Goal: Information Seeking & Learning: Learn about a topic

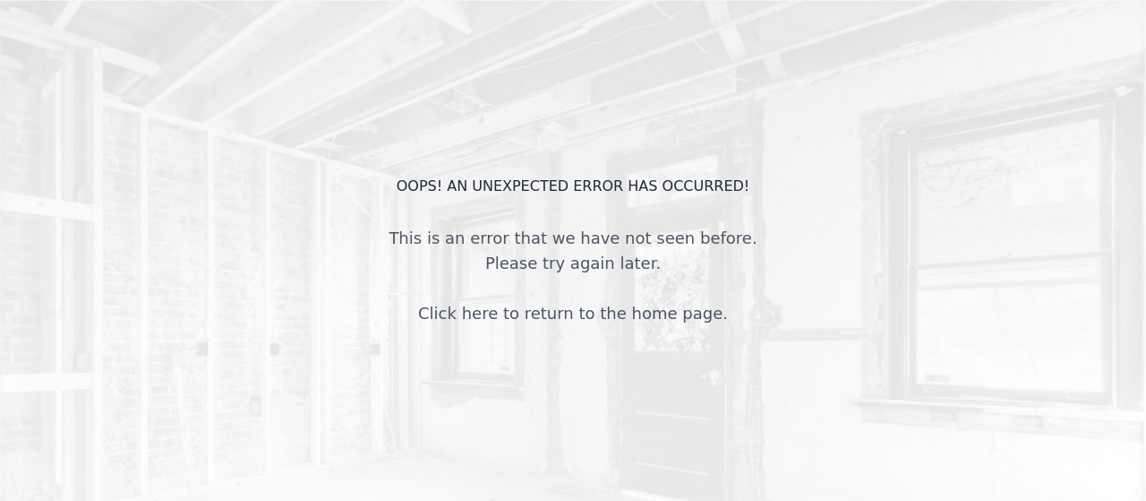
click at [497, 320] on link "Click here to return to the home page." at bounding box center [573, 313] width 310 height 19
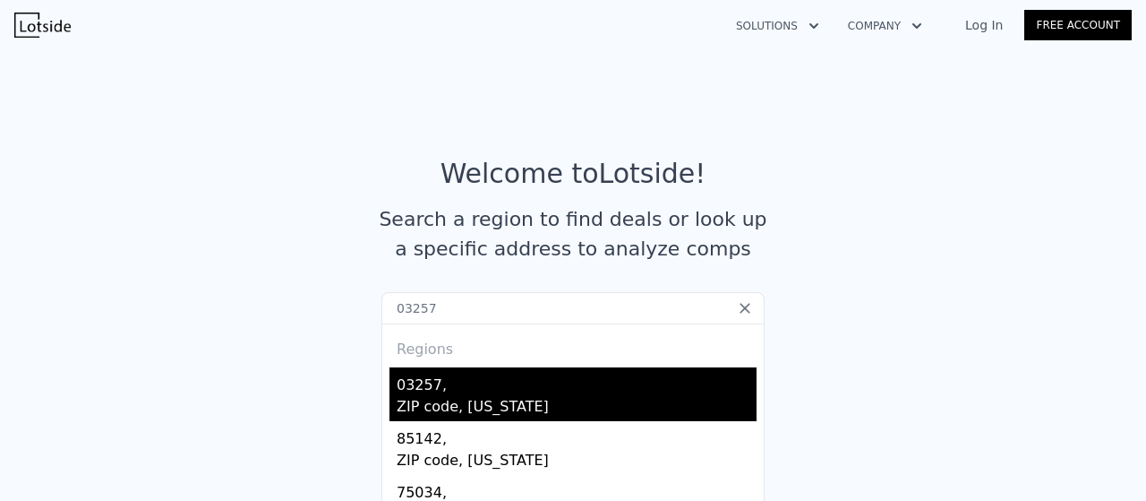
type input "03257"
click at [426, 403] on div "ZIP code, New Hampshire" at bounding box center [577, 408] width 360 height 25
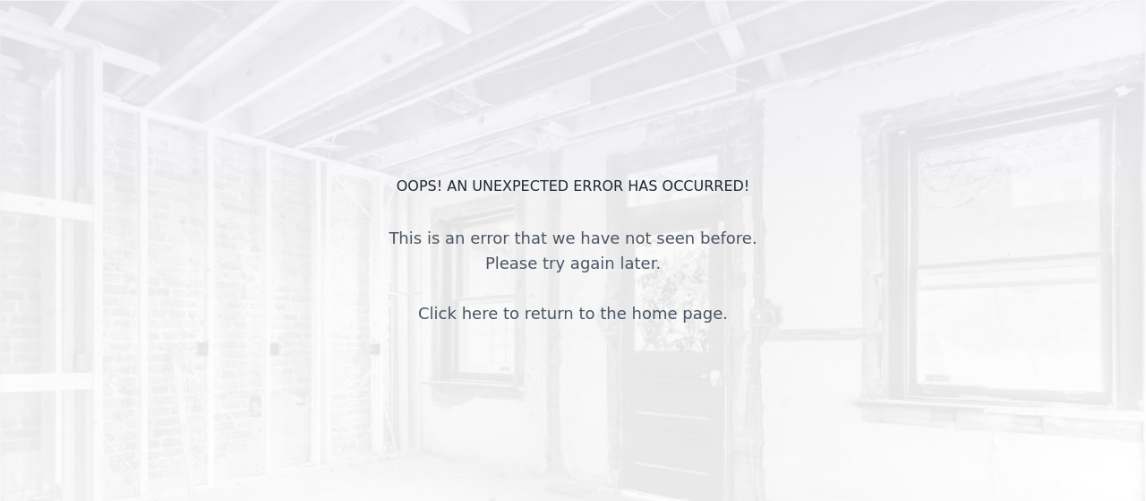
click at [489, 362] on div "OOPS! An unexpected error has occurred! This is an error that we have not seen …" at bounding box center [573, 250] width 1146 height 501
click at [589, 308] on link "Click here to return to the home page." at bounding box center [573, 313] width 310 height 19
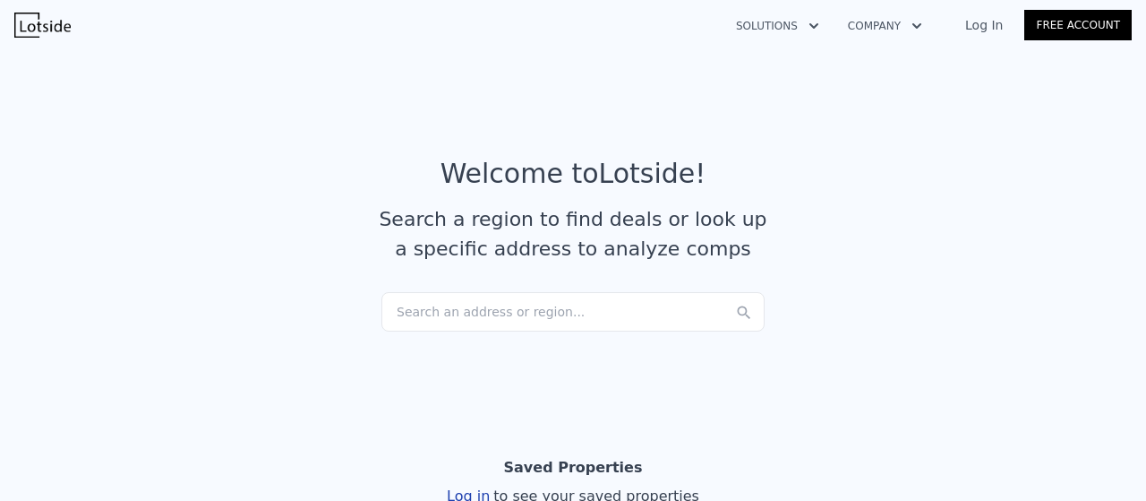
click at [550, 313] on div "Search an address or region..." at bounding box center [573, 311] width 383 height 39
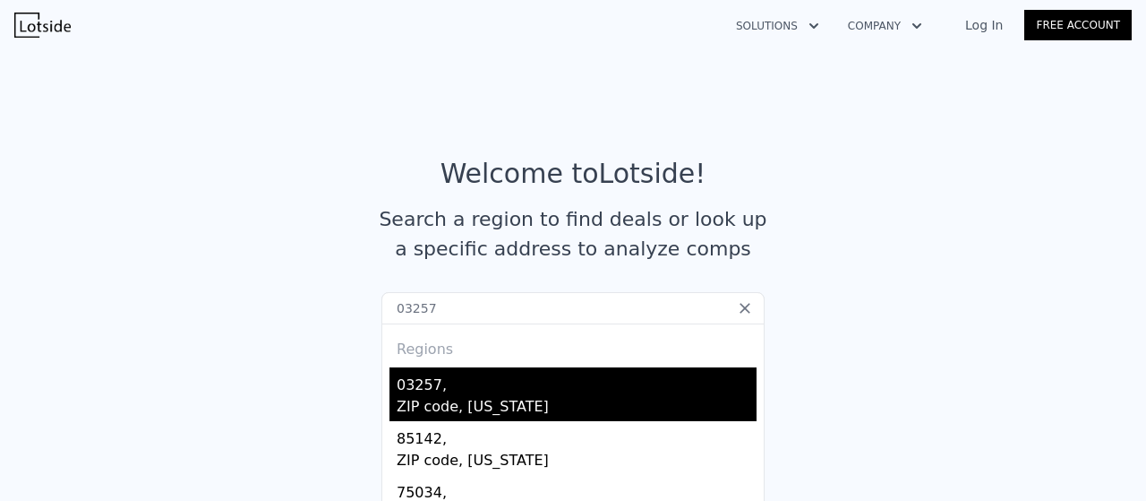
type input "03257"
click at [435, 396] on div "ZIP code, [US_STATE]" at bounding box center [577, 408] width 360 height 25
